Goal: Task Accomplishment & Management: Manage account settings

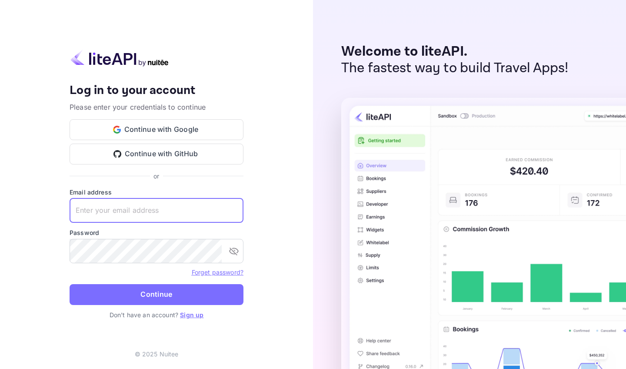
click at [147, 213] on input "text" at bounding box center [157, 210] width 174 height 24
type input "[EMAIL_ADDRESS][DOMAIN_NAME]"
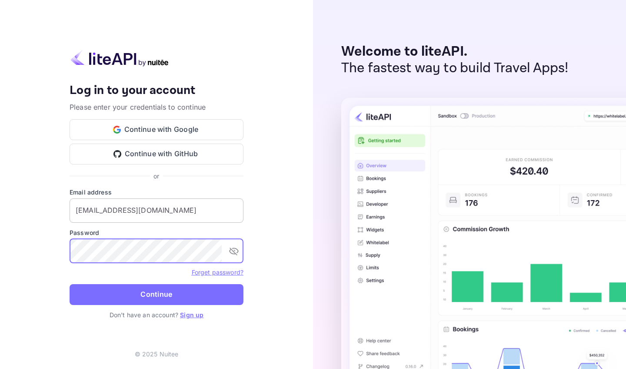
click at [156, 294] on button "Continue" at bounding box center [157, 294] width 174 height 21
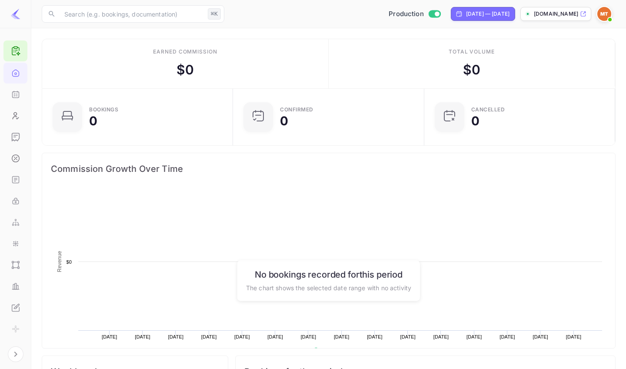
scroll to position [141, 186]
click at [542, 14] on p "[DOMAIN_NAME]" at bounding box center [556, 14] width 44 height 8
click at [554, 15] on p "[DOMAIN_NAME]" at bounding box center [556, 14] width 44 height 8
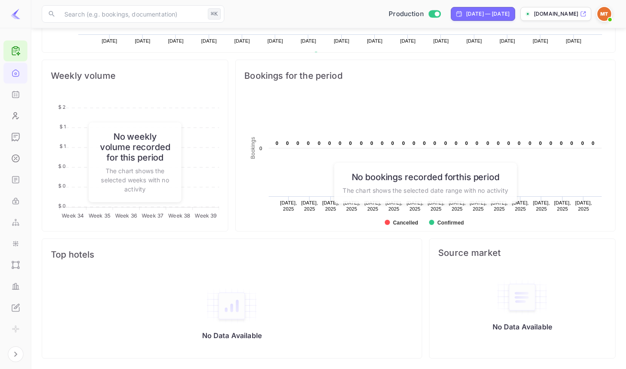
scroll to position [296, 0]
click at [17, 73] on icon "Home" at bounding box center [15, 73] width 9 height 9
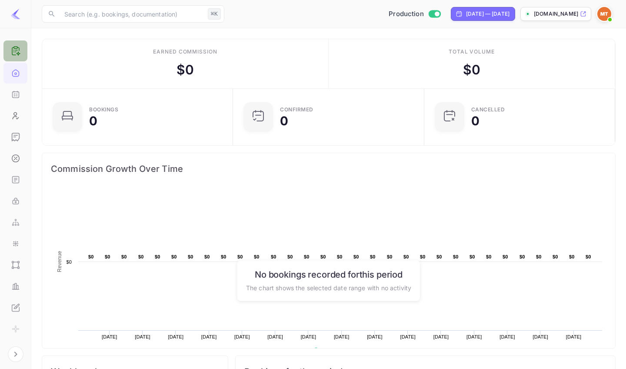
click at [18, 48] on icon at bounding box center [18, 48] width 2 height 3
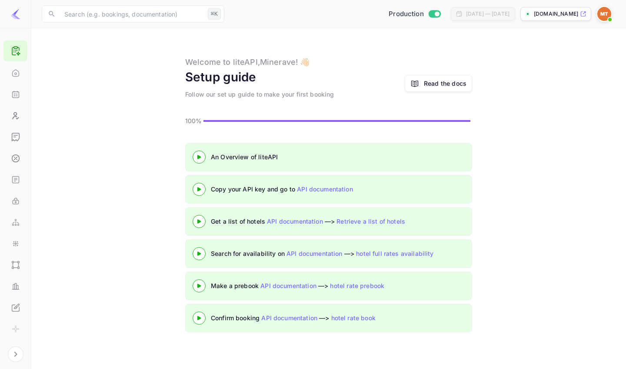
click at [605, 12] on img at bounding box center [604, 14] width 14 height 14
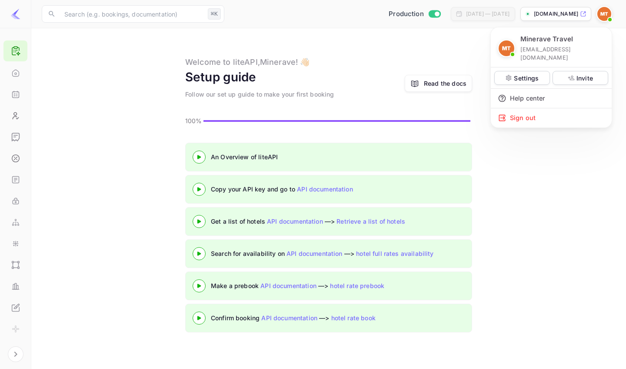
click at [17, 287] on div at bounding box center [313, 184] width 626 height 369
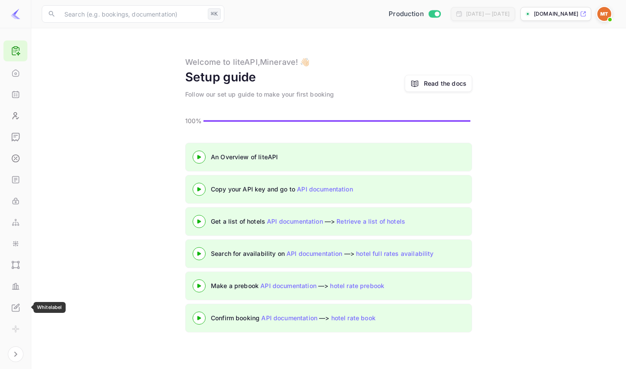
click at [17, 305] on icon "Whitelabel" at bounding box center [15, 307] width 9 height 9
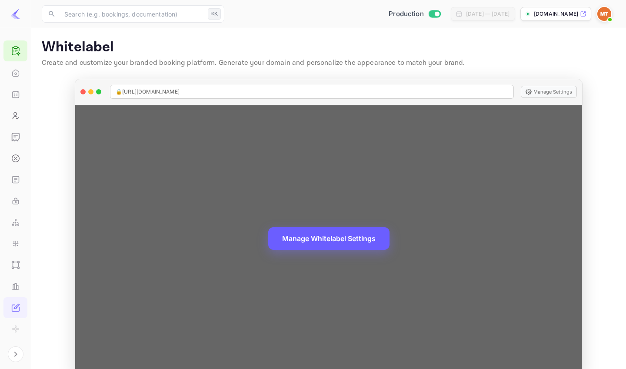
click at [353, 239] on button "Manage Whitelabel Settings" at bounding box center [328, 238] width 121 height 23
click at [345, 239] on button "Manage Whitelabel Settings" at bounding box center [328, 238] width 121 height 23
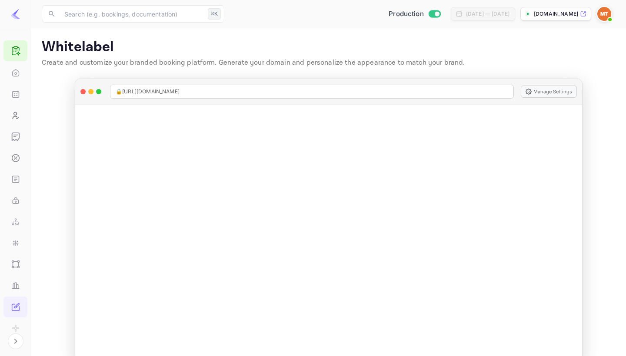
scroll to position [1, 0]
